Goal: Information Seeking & Learning: Learn about a topic

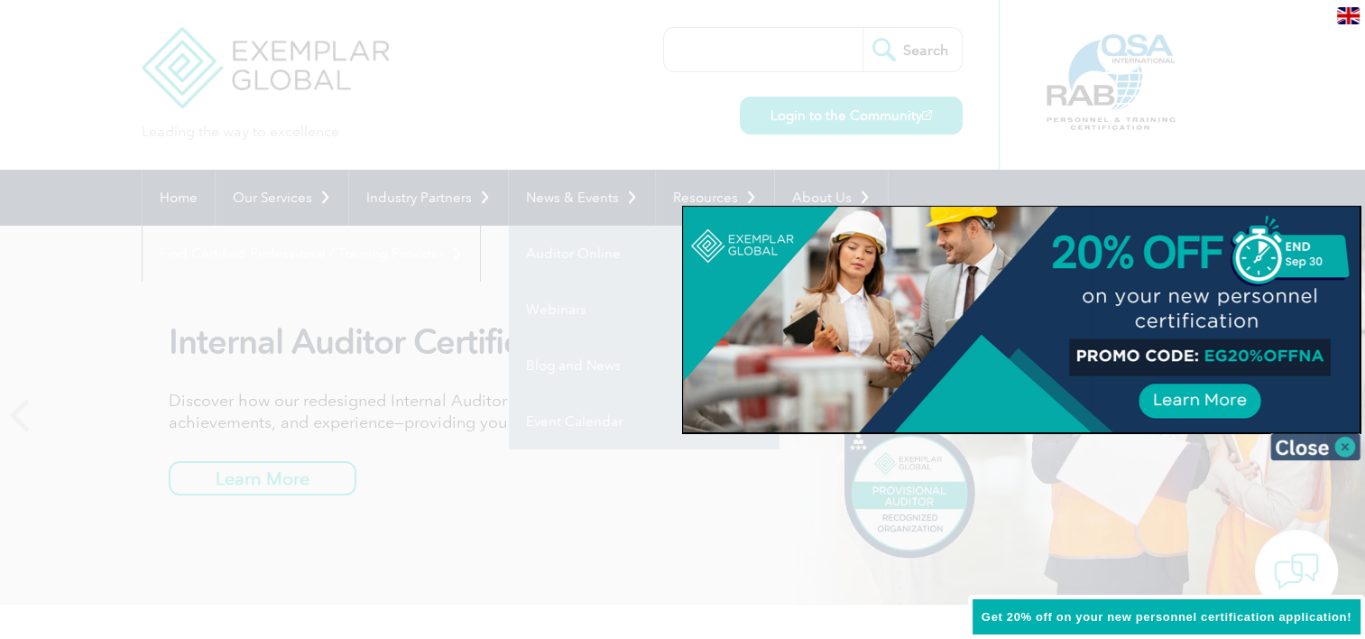
click at [1312, 449] on img at bounding box center [1316, 446] width 90 height 27
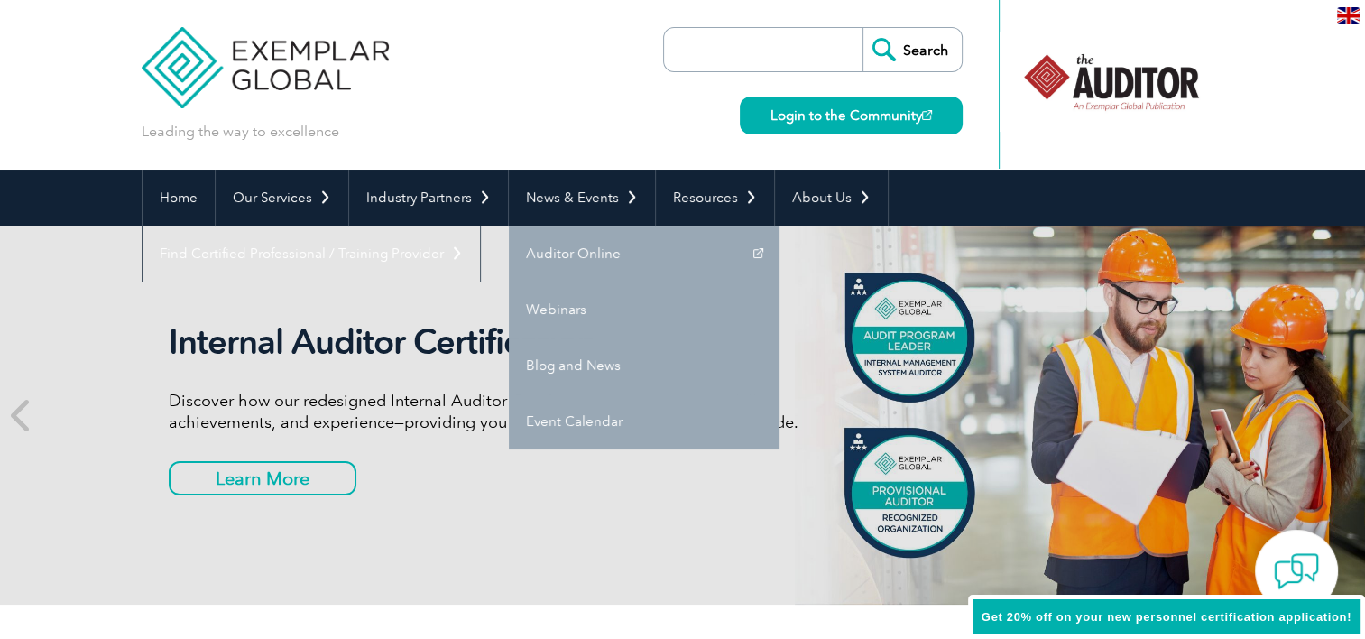
click at [447, 115] on div "Leading the way to excellence Search Login to the Community ▼" at bounding box center [683, 85] width 1083 height 170
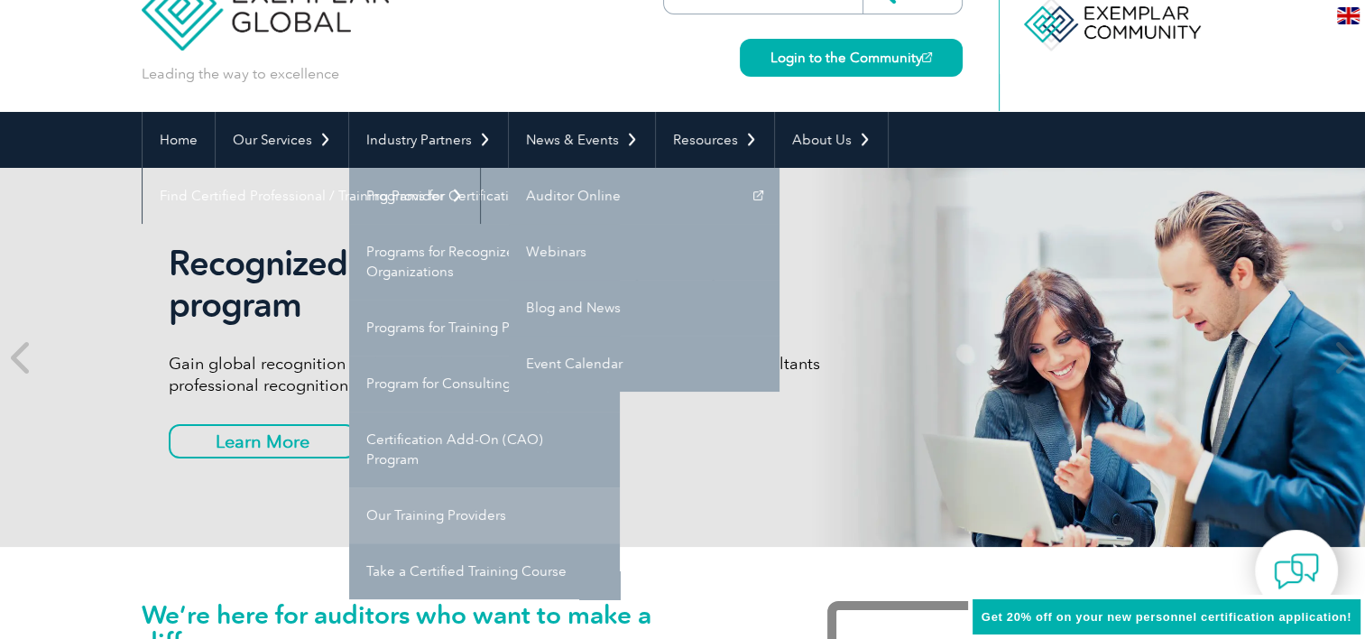
scroll to position [54, 0]
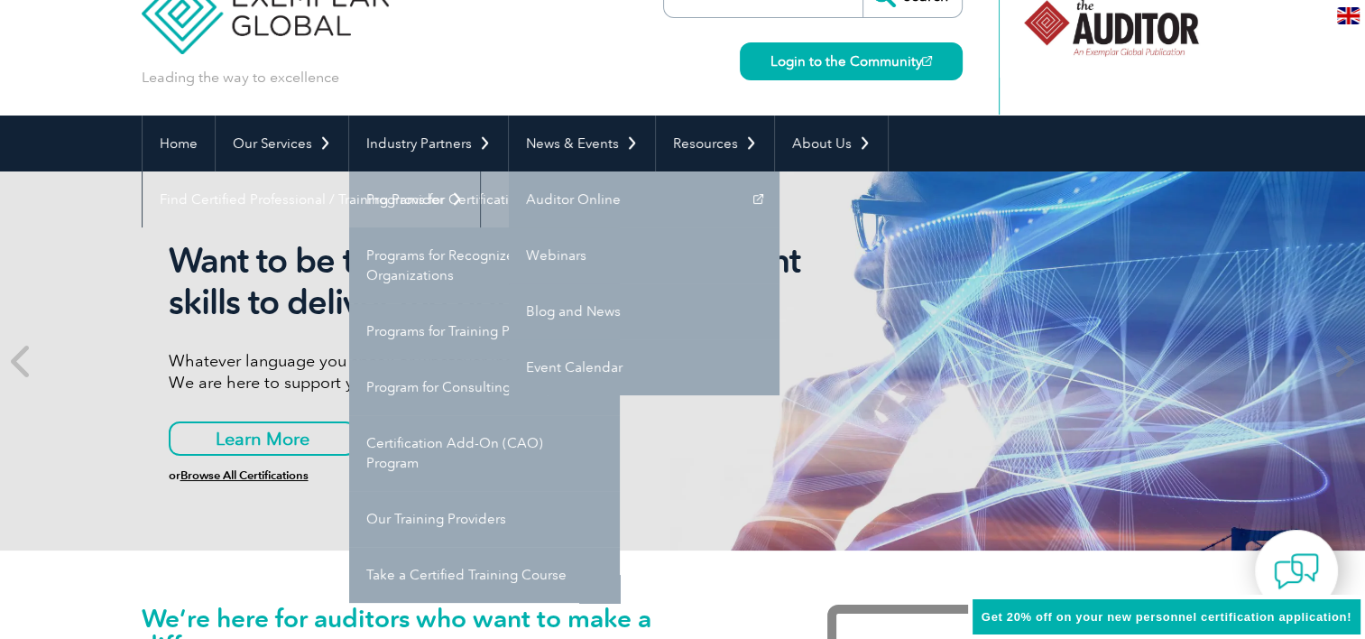
click at [420, 211] on link "Programs for Certification Bodies" at bounding box center [484, 199] width 271 height 56
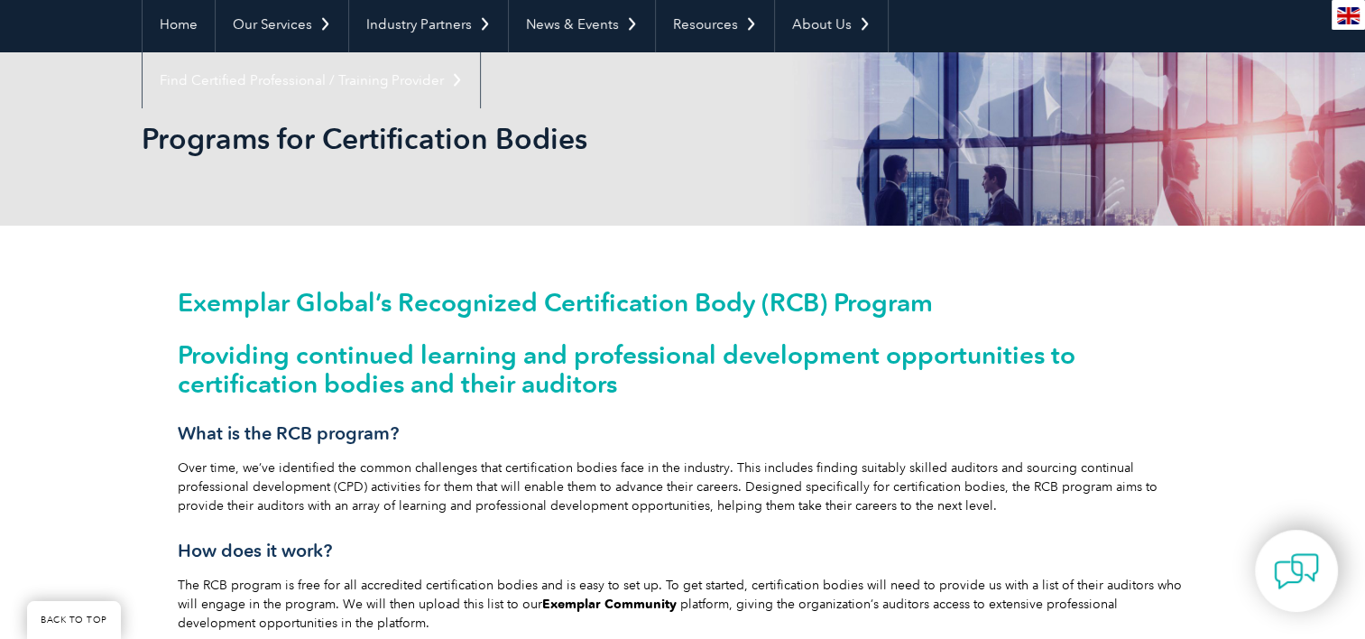
scroll to position [176, 0]
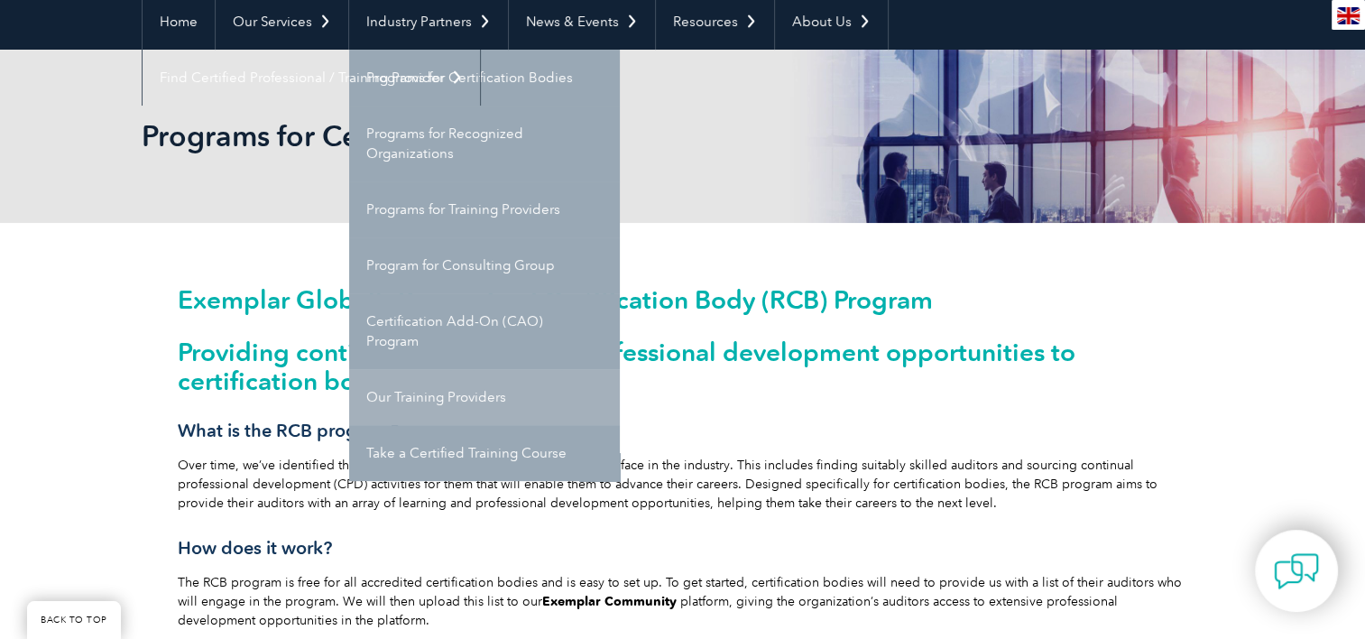
click at [441, 396] on link "Our Training Providers" at bounding box center [484, 397] width 271 height 56
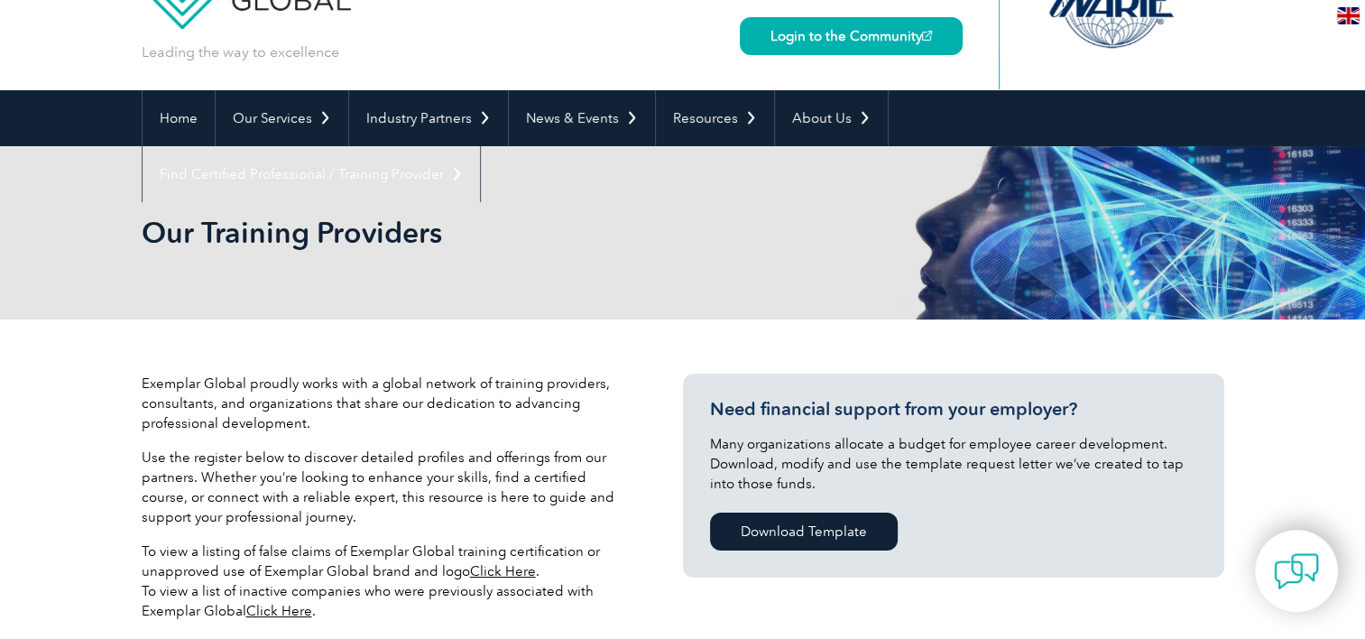
scroll to position [32, 0]
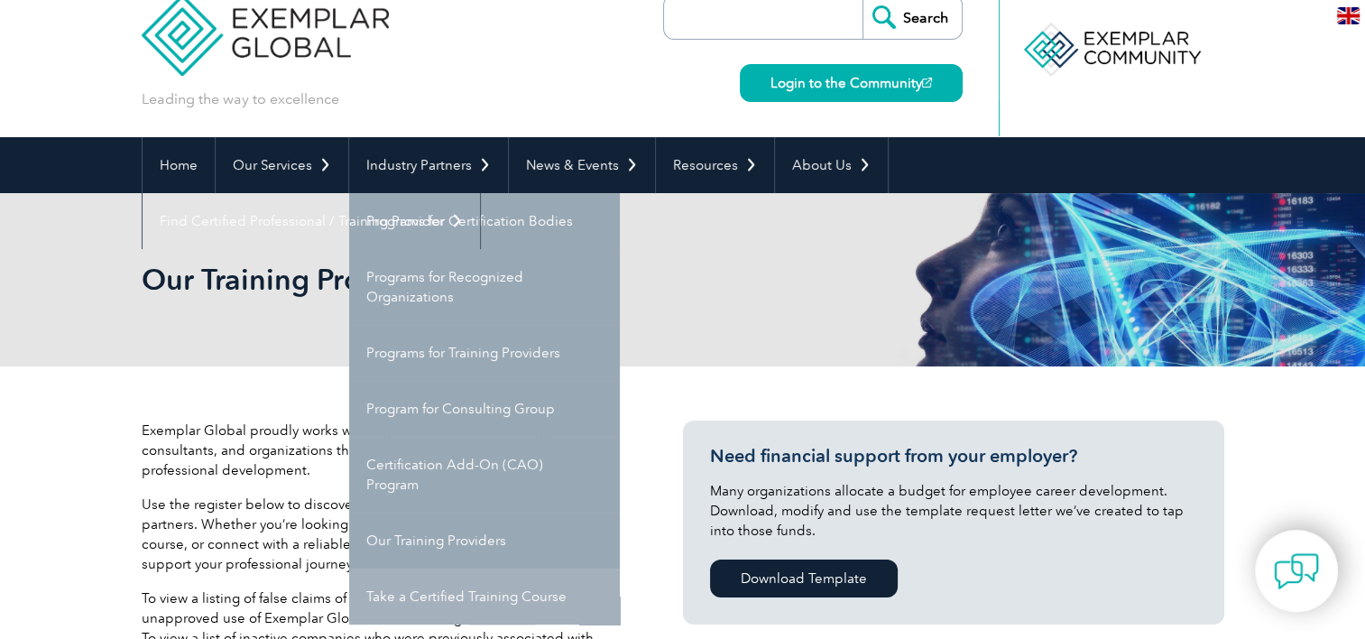
click at [412, 592] on link "Take a Certified Training Course" at bounding box center [484, 597] width 271 height 56
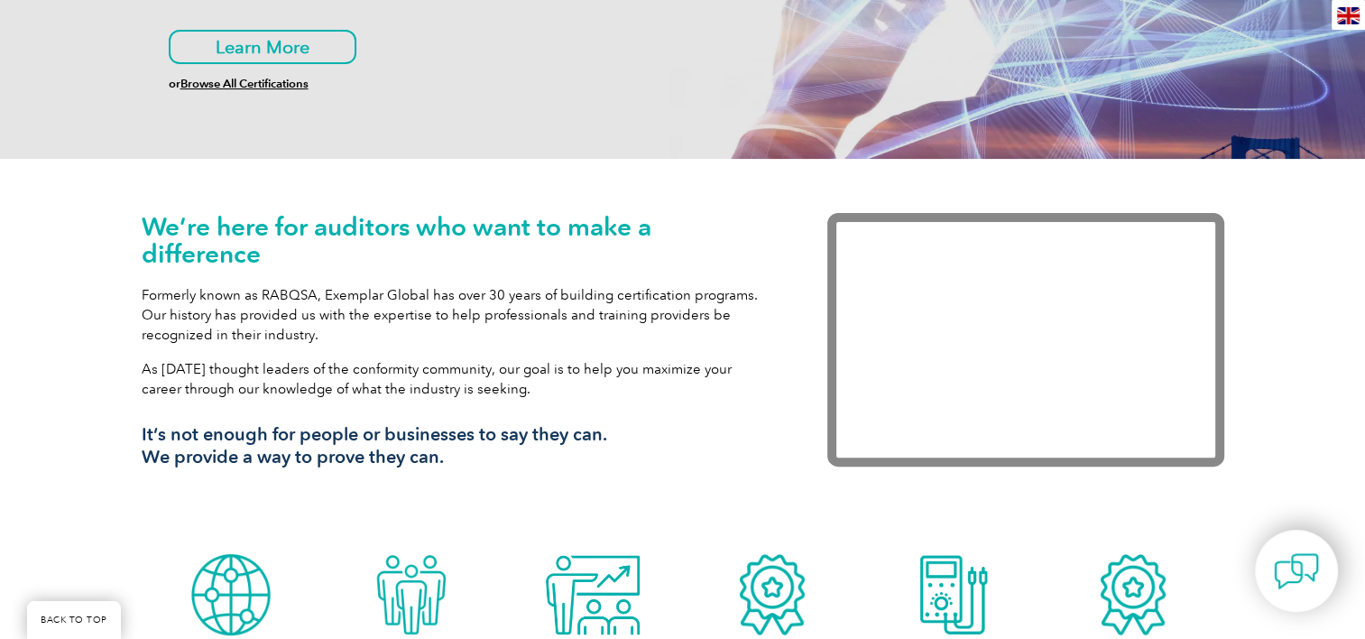
scroll to position [447, 0]
